Goal: Task Accomplishment & Management: Manage account settings

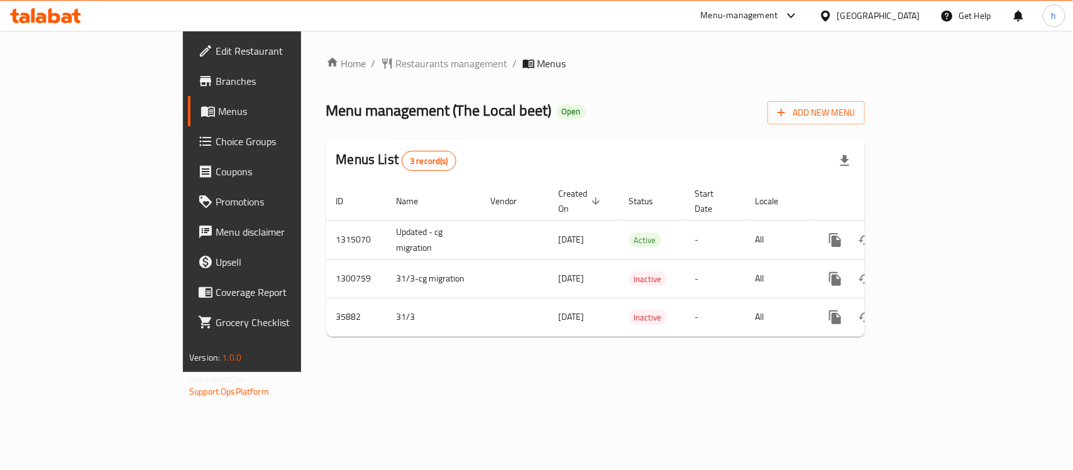
click at [216, 146] on span "Choice Groups" at bounding box center [284, 141] width 136 height 15
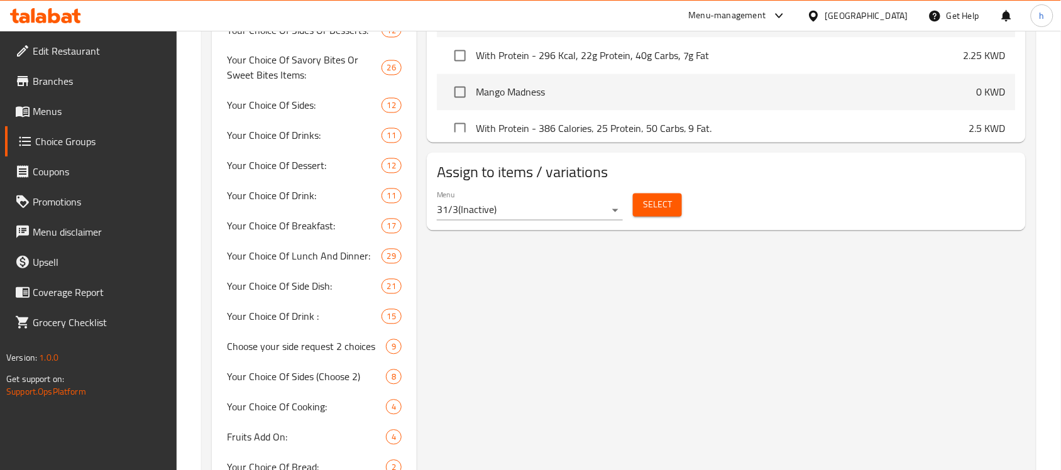
scroll to position [864, 0]
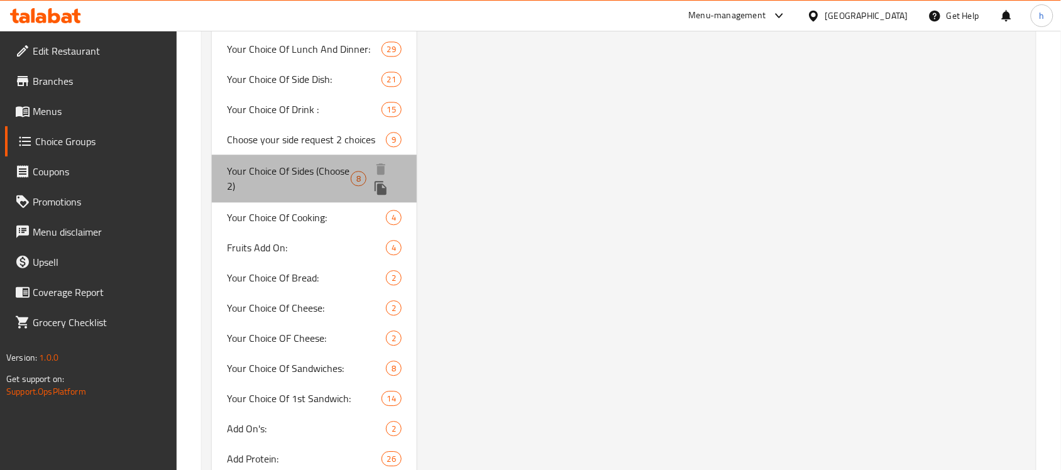
click at [302, 176] on span "Your Choice Of Sides (Choose 2)" at bounding box center [289, 178] width 124 height 30
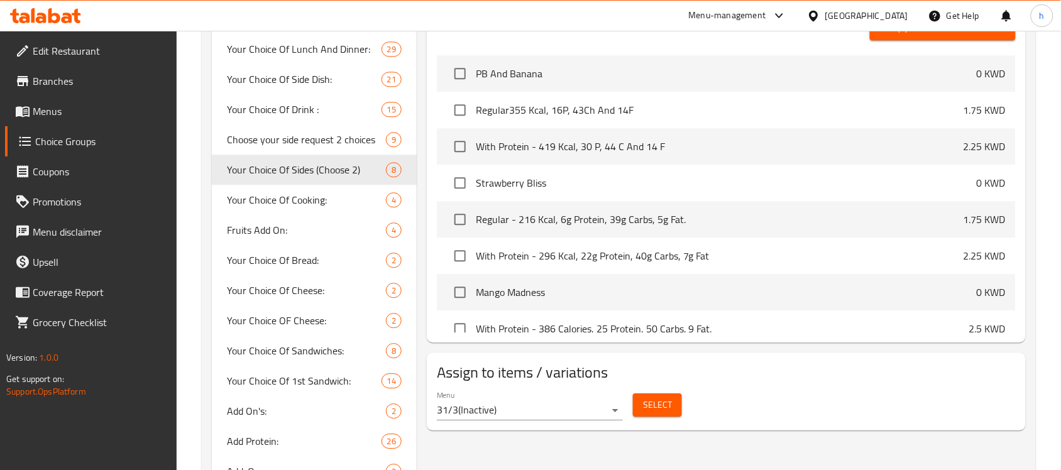
type input "Your Choice Of Sides (Choose 2)"
type input "اختار طلبك الجانبى (2 اختيار)"
type input "2"
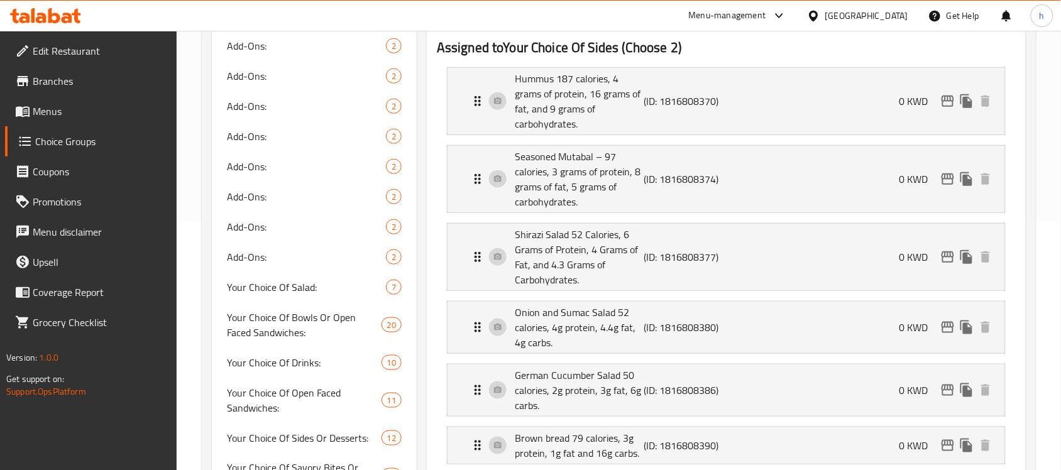
scroll to position [236, 0]
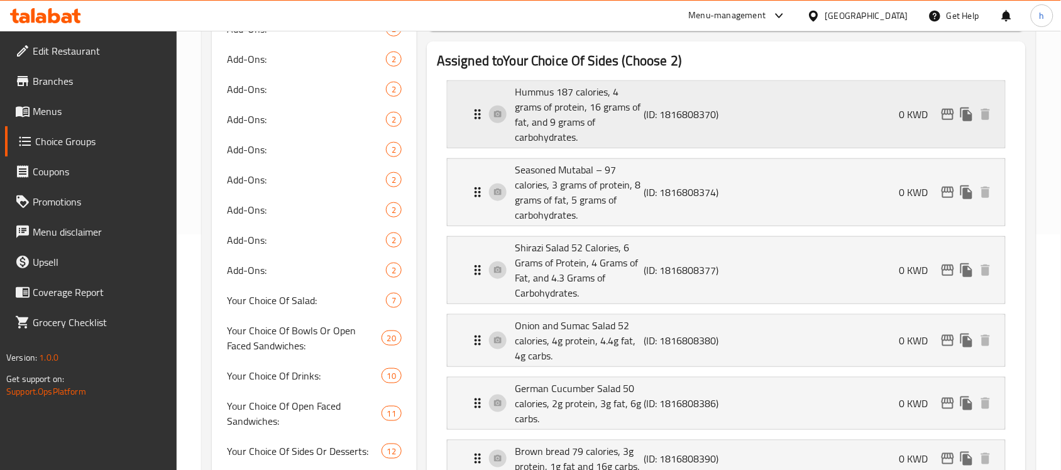
click at [480, 118] on icon "Expand" at bounding box center [478, 114] width 6 height 10
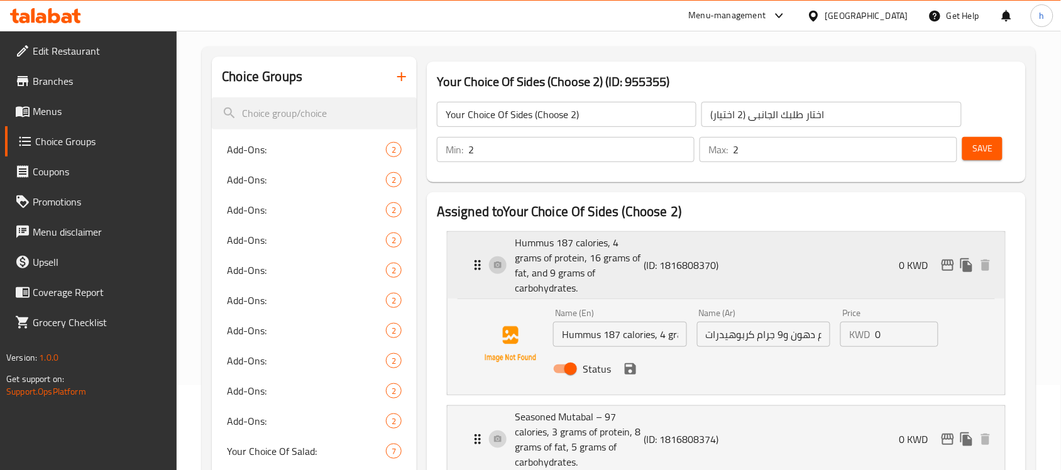
scroll to position [79, 0]
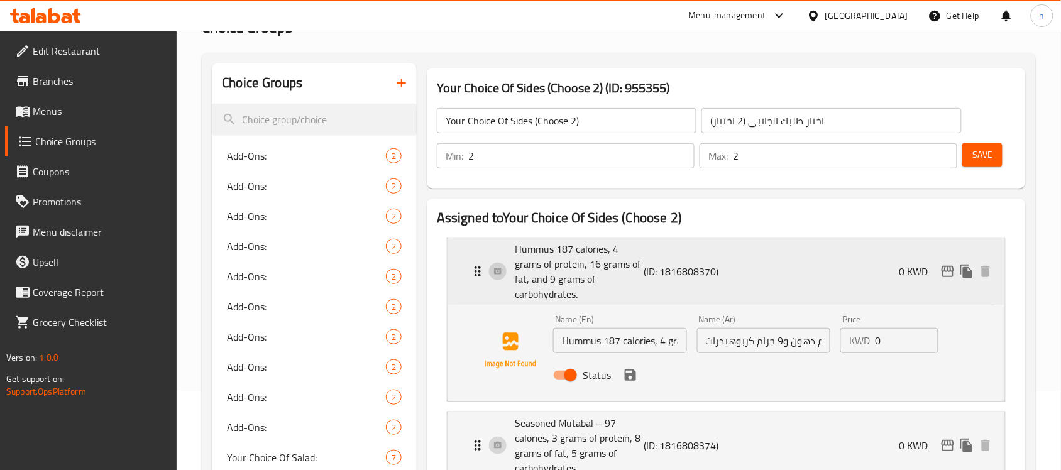
click at [478, 263] on div "Hummus 187 calories, 4 grams of protein, 16 grams of fat, and 9 grams of carboh…" at bounding box center [730, 271] width 520 height 67
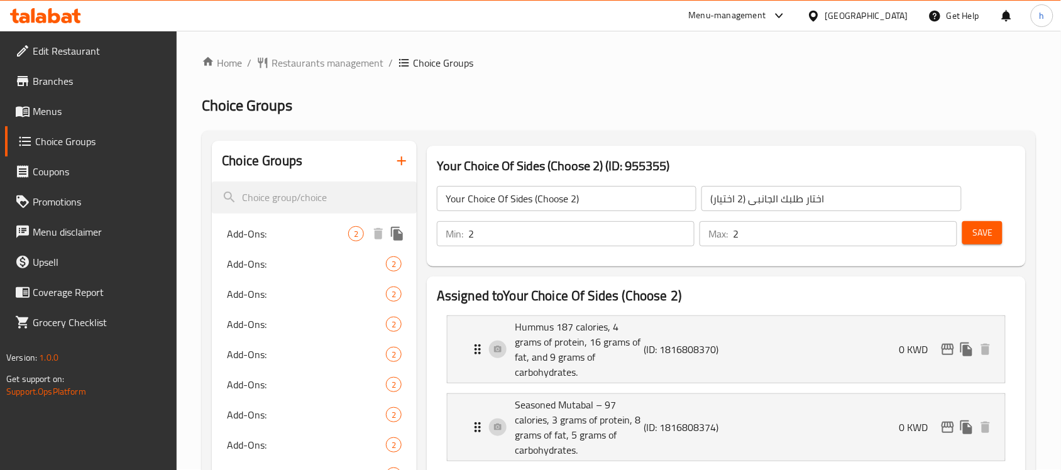
scroll to position [0, 0]
click at [357, 65] on span "Restaurants management" at bounding box center [328, 63] width 112 height 15
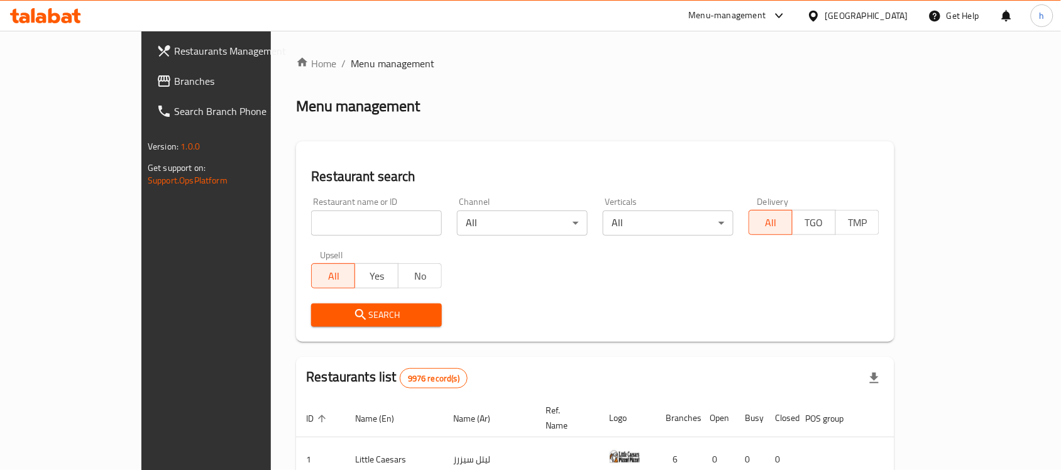
click at [882, 13] on div "[GEOGRAPHIC_DATA]" at bounding box center [866, 16] width 83 height 14
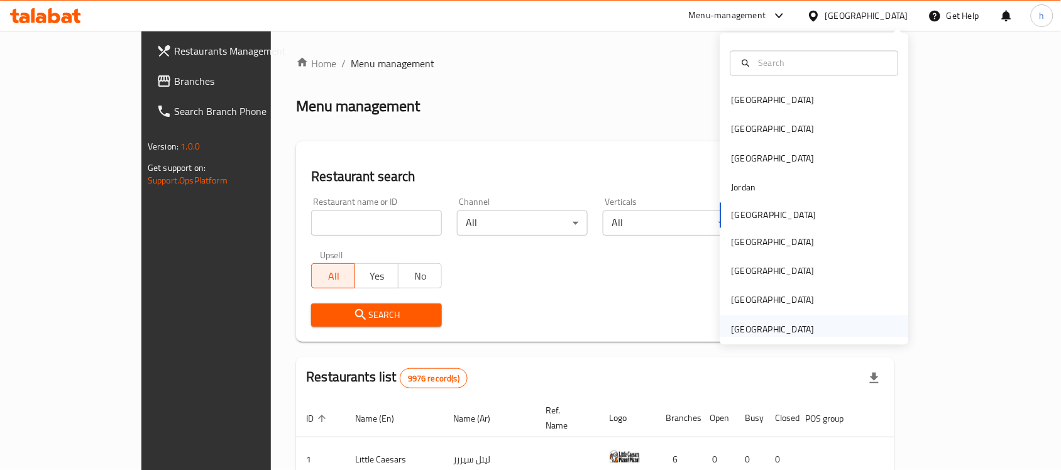
click at [796, 329] on div "[GEOGRAPHIC_DATA]" at bounding box center [773, 329] width 83 height 14
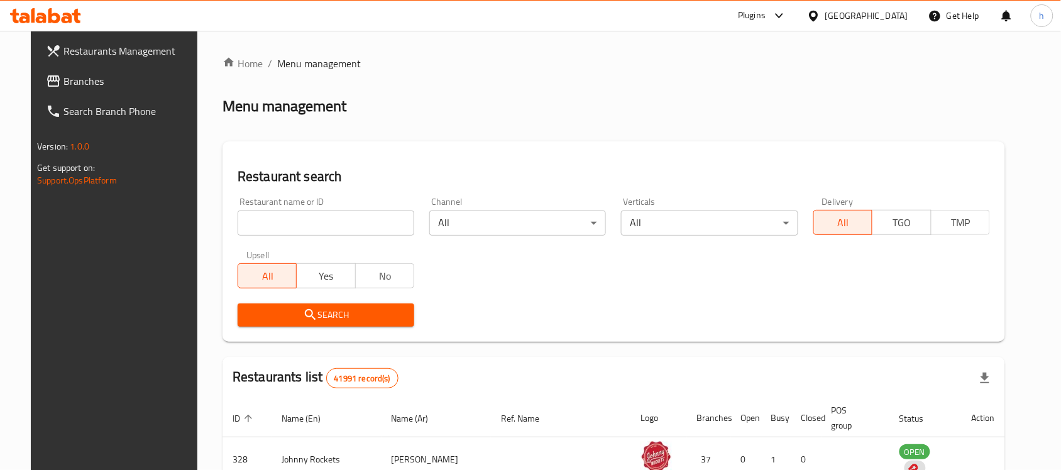
click at [114, 82] on span "Branches" at bounding box center [130, 81] width 135 height 15
